Goal: Information Seeking & Learning: Learn about a topic

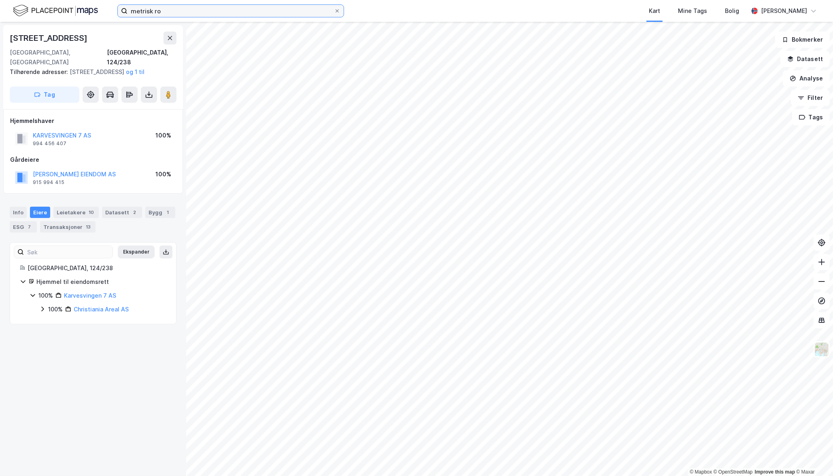
click at [166, 11] on input "metrisk ro" at bounding box center [230, 11] width 206 height 12
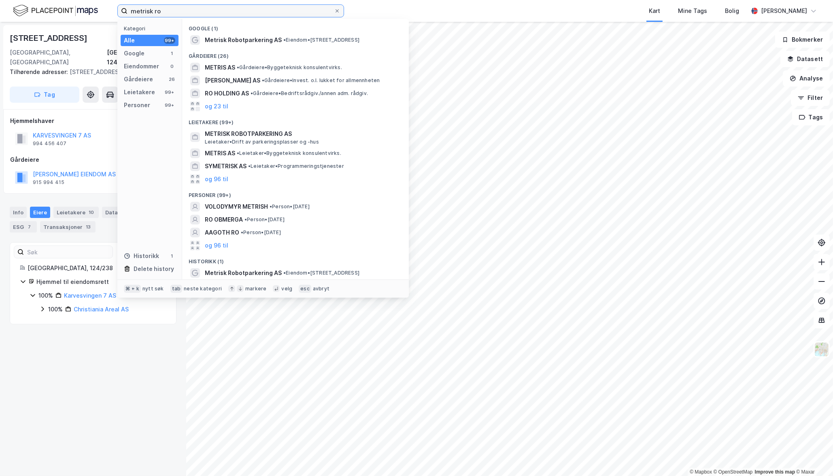
click at [166, 11] on input "metrisk ro" at bounding box center [230, 11] width 206 height 12
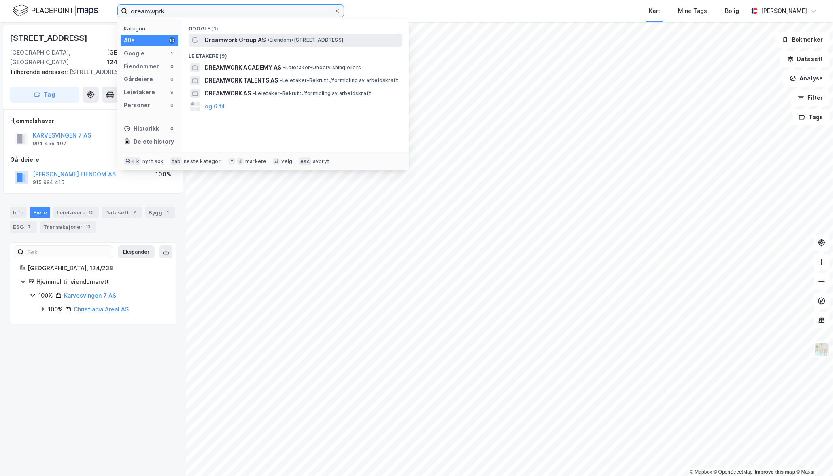
type input "dreamwprk"
click at [244, 43] on span "Dreamwork Group AS" at bounding box center [235, 40] width 61 height 10
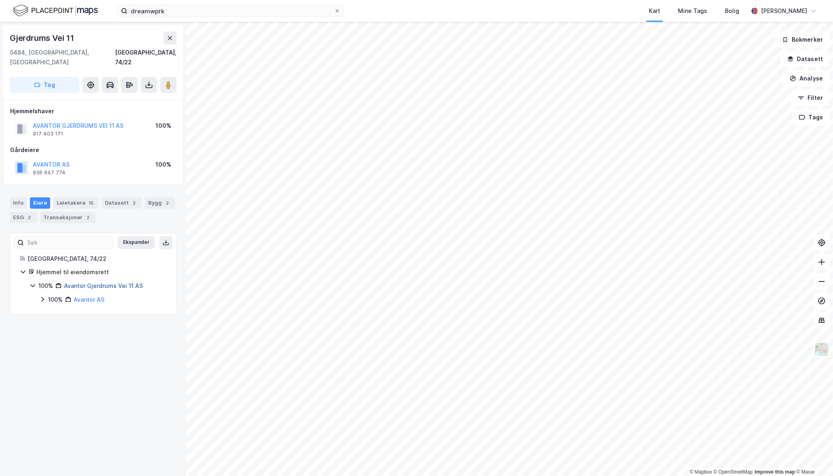
click at [81, 282] on link "Avantor Gjerdrums Vei 11 AS" at bounding box center [103, 285] width 79 height 7
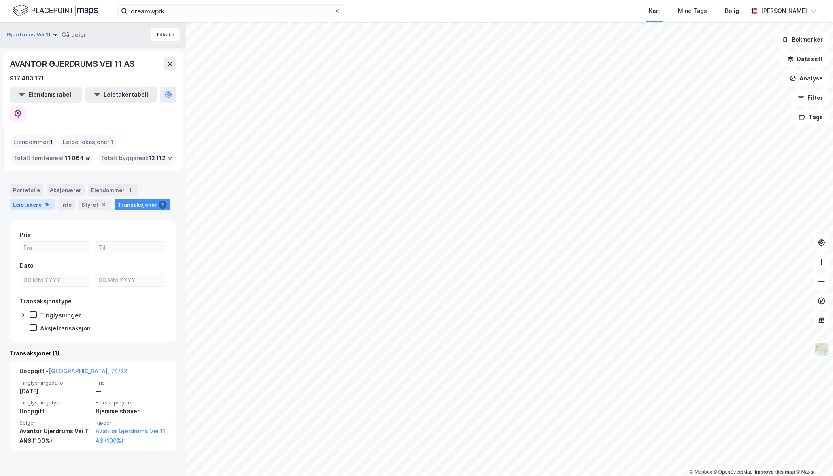
click at [24, 199] on div "Leietakere 15" at bounding box center [32, 204] width 45 height 11
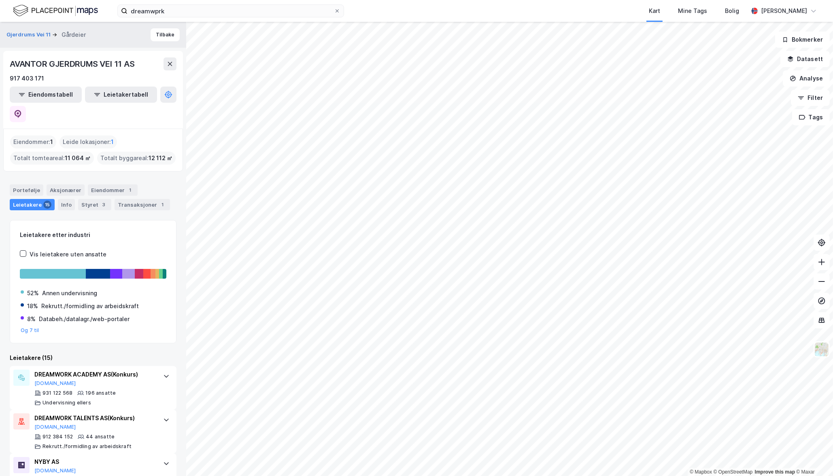
click at [82, 230] on div "Leietakere etter industri Vis leietakere uten ansatte 52% Annen undervisning 18…" at bounding box center [93, 282] width 146 height 104
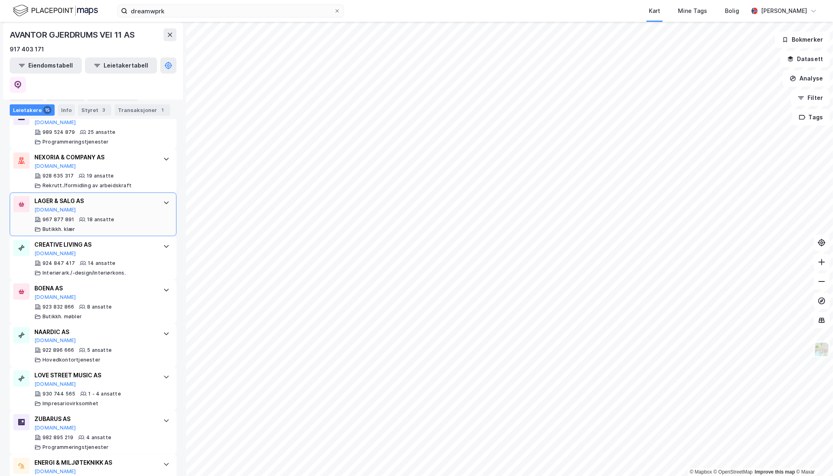
scroll to position [393, 0]
